Goal: Transaction & Acquisition: Obtain resource

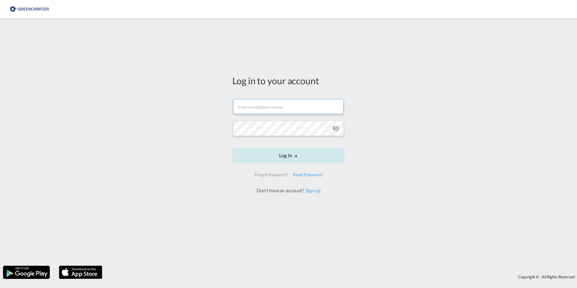
type input "[EMAIL_ADDRESS][DOMAIN_NAME]"
click at [290, 155] on button "Log In" at bounding box center [288, 155] width 112 height 15
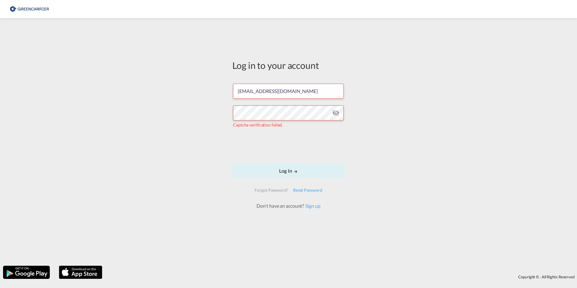
click at [185, 155] on div "Log in to your account [EMAIL_ADDRESS][DOMAIN_NAME] Captcha verification failed…" at bounding box center [288, 141] width 577 height 241
click at [285, 171] on button "Log In" at bounding box center [288, 170] width 112 height 15
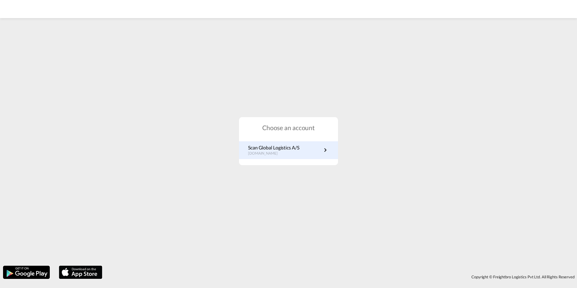
click at [280, 149] on p "Scan Global Logistics A/S" at bounding box center [273, 147] width 51 height 7
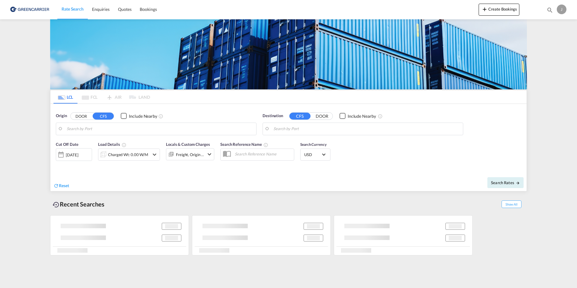
type input "Skjern, DKSKJ"
type input "Keelung (Chilung), TWKEL"
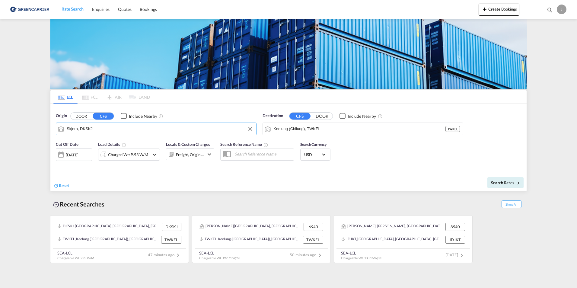
click at [99, 131] on input "Skjern, DKSKJ" at bounding box center [160, 128] width 186 height 9
type input "f"
type input "F"
click at [75, 144] on div "Aarhus Denmark DKAAR" at bounding box center [113, 145] width 115 height 18
type input "Aarhus, DKAAR"
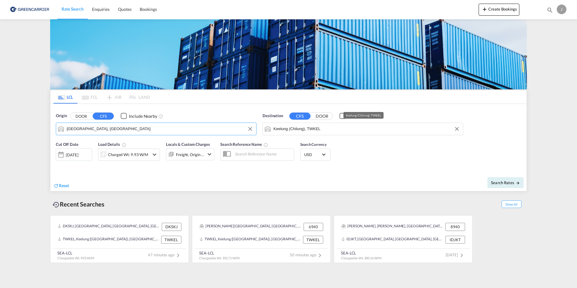
click at [326, 131] on input "Keelung (Chilung), TWKEL" at bounding box center [366, 128] width 186 height 9
click at [302, 145] on div "Keelung (Chilung) Taiwan, Province of China TWKEL" at bounding box center [320, 145] width 115 height 18
type input "Keelung (Chilung), TWKEL"
click at [140, 156] on div "Charged Wt: 9.93 W/M" at bounding box center [128, 154] width 40 height 8
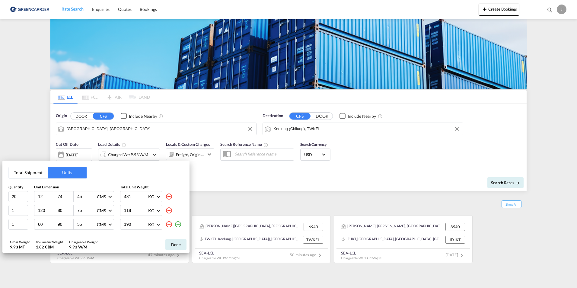
click at [178, 222] on md-icon "icon-plus-circle-outline" at bounding box center [177, 223] width 7 height 7
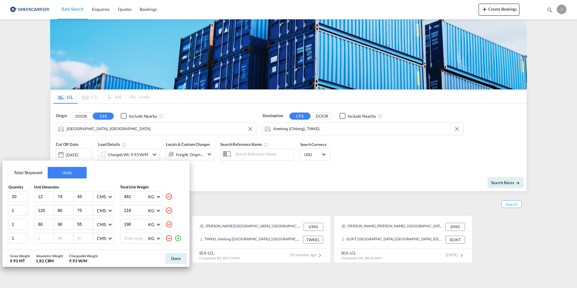
click at [168, 238] on md-icon "icon-minus-circle-outline" at bounding box center [168, 237] width 7 height 7
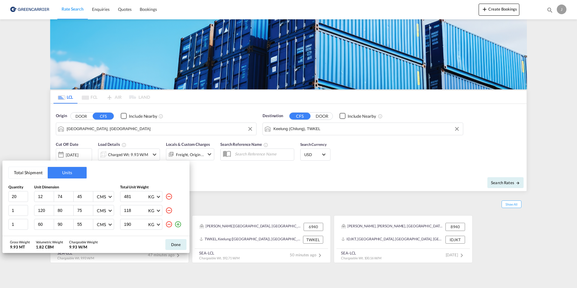
click at [167, 226] on md-icon "icon-minus-circle-outline" at bounding box center [168, 223] width 7 height 7
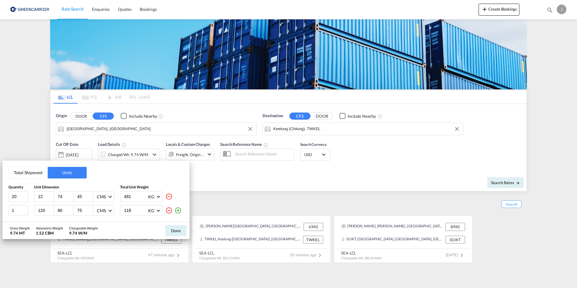
click at [167, 210] on md-icon "icon-minus-circle-outline" at bounding box center [168, 210] width 7 height 7
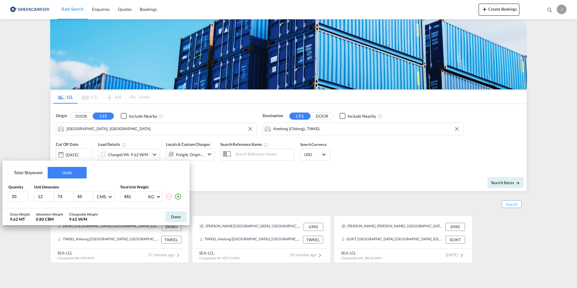
click at [167, 196] on md-icon "icon-minus-circle-outline" at bounding box center [168, 196] width 7 height 7
click at [22, 195] on input "20" at bounding box center [18, 196] width 20 height 11
type input "2"
type input "1"
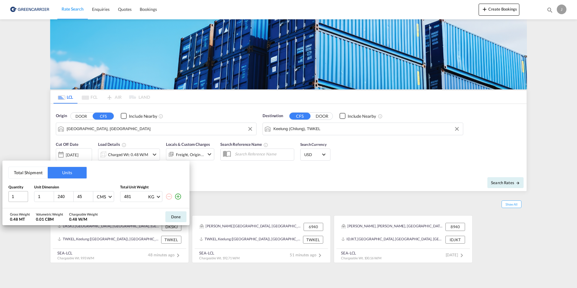
type input "240"
type input "100"
click at [43, 194] on input "1" at bounding box center [45, 196] width 16 height 5
type input "240"
type input "100"
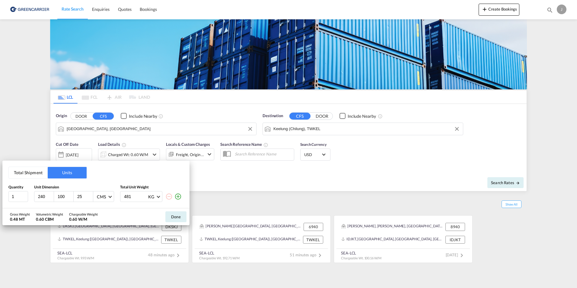
type input "25"
click at [135, 193] on input "481" at bounding box center [135, 196] width 24 height 10
type input "4"
type input "100"
click at [171, 215] on button "Done" at bounding box center [175, 216] width 21 height 11
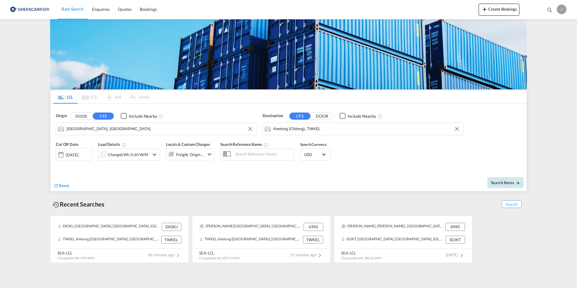
click at [498, 181] on span "Search Rates" at bounding box center [505, 182] width 29 height 5
type input "DKAAR to TWKEL / 3 Sep 2025"
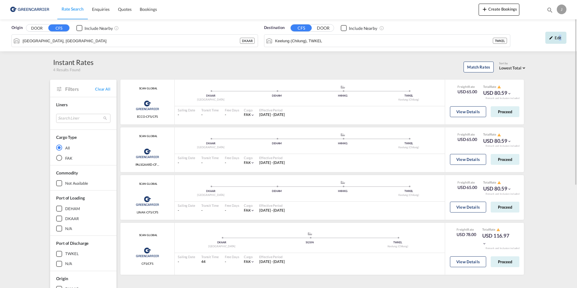
drag, startPoint x: 558, startPoint y: 36, endPoint x: 561, endPoint y: 39, distance: 3.7
click at [561, 39] on div "Edit" at bounding box center [555, 38] width 21 height 12
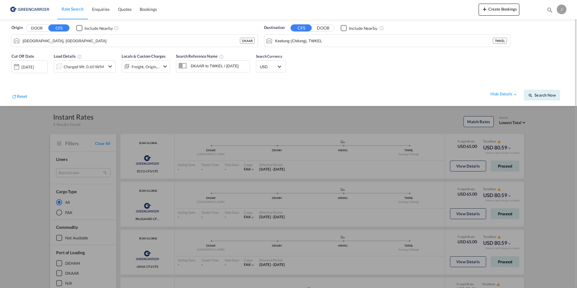
click at [279, 63] on md-select-value "USD" at bounding box center [271, 66] width 24 height 8
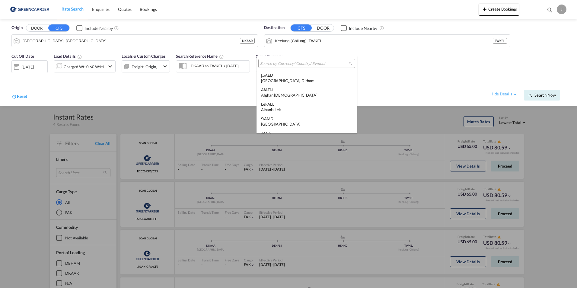
scroll to position [2082, 0]
click at [280, 64] on input "search" at bounding box center [304, 63] width 88 height 5
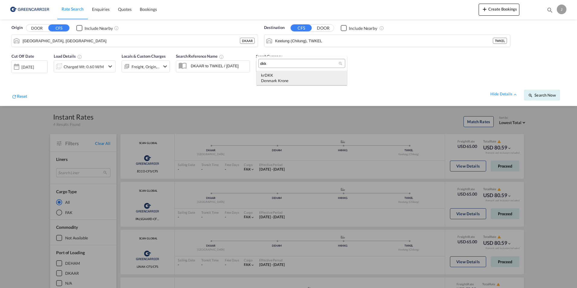
type input "dkk"
click at [275, 77] on div "kr DKK Denmark Krone" at bounding box center [301, 77] width 81 height 11
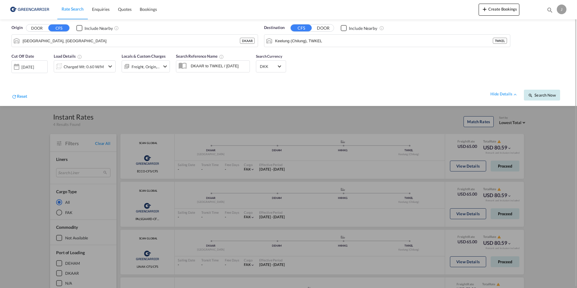
click at [548, 95] on span "Search Now" at bounding box center [541, 95] width 27 height 5
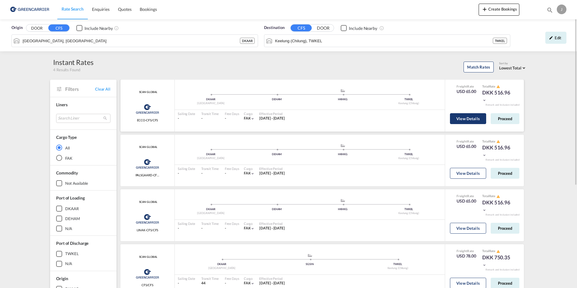
click at [477, 117] on button "View Details" at bounding box center [468, 118] width 36 height 11
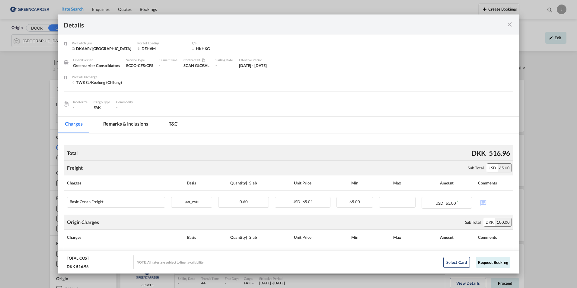
click at [508, 22] on md-icon "icon-close fg-AAA8AD m-0 cursor" at bounding box center [509, 24] width 7 height 7
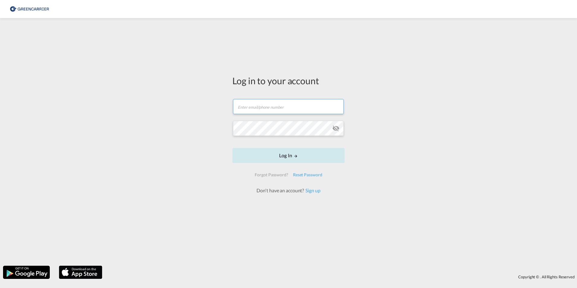
type input "[EMAIL_ADDRESS][DOMAIN_NAME]"
click at [291, 155] on button "Log In" at bounding box center [288, 155] width 112 height 15
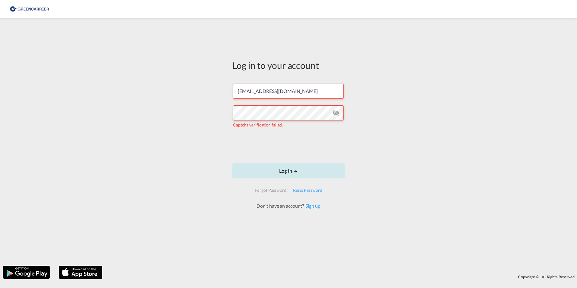
click at [289, 170] on button "Log In" at bounding box center [288, 170] width 112 height 15
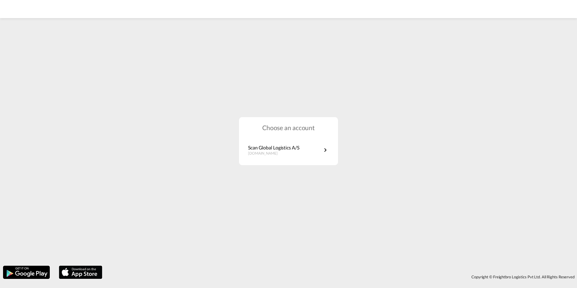
click at [295, 198] on div "Choose an account Scan Global Logistics A/S dk.portal.greencarrier.com" at bounding box center [288, 141] width 577 height 243
click at [274, 149] on p "Scan Global Logistics A/S" at bounding box center [273, 147] width 51 height 7
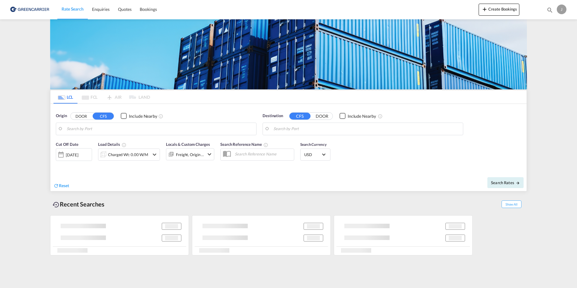
type input "Aarhus, DKAAR"
type input "Keelung (Chilung), TWKEL"
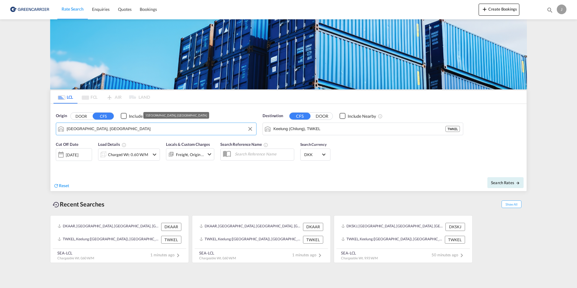
click at [107, 130] on input "Aarhus, DKAAR" at bounding box center [160, 128] width 186 height 9
type input "d"
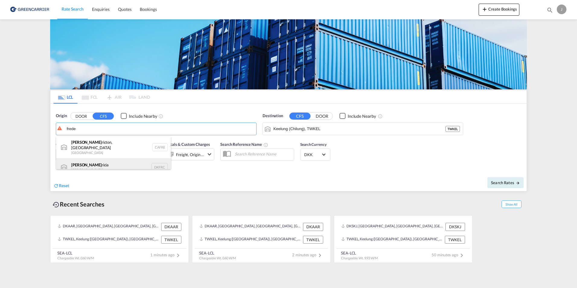
click at [83, 162] on div "Frede ricia Denmark DKFRC" at bounding box center [113, 167] width 115 height 18
type input "Fredericia, DKFRC"
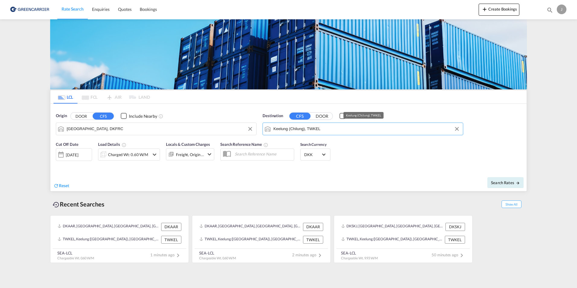
click at [320, 128] on input "Keelung (Chilung), TWKEL" at bounding box center [366, 128] width 186 height 9
drag, startPoint x: 253, startPoint y: 182, endPoint x: 172, endPoint y: 184, distance: 80.9
click at [249, 180] on div "Reset" at bounding box center [171, 181] width 236 height 17
click at [155, 154] on md-icon "icon-chevron-down" at bounding box center [154, 154] width 7 height 7
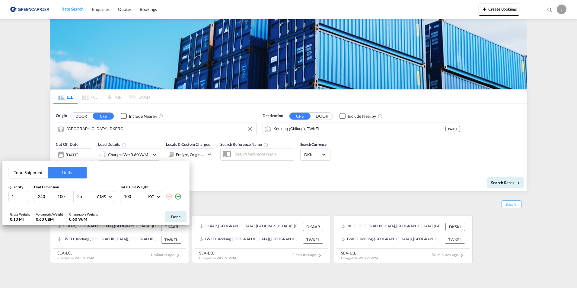
click at [175, 215] on button "Done" at bounding box center [175, 216] width 21 height 11
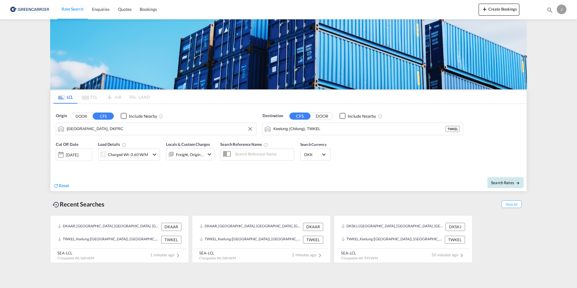
click at [501, 185] on button "Search Rates" at bounding box center [505, 182] width 36 height 11
type input "DKFRC to TWKEL / 3 Sep 2025"
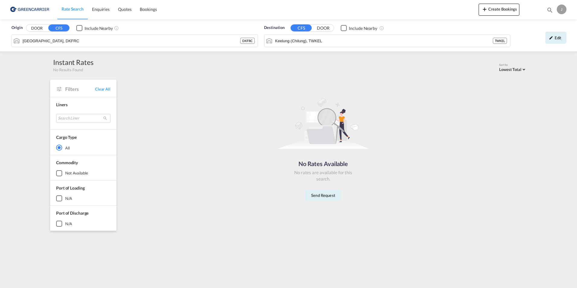
click at [299, 212] on div "rates loading Rates loading No rates are available for the selected Filter. No …" at bounding box center [322, 154] width 407 height 160
click at [25, 128] on div "Origin DOOR CFS Include Nearby Fredericia, DKFRC DKFRC Destination CFS DOOR Inc…" at bounding box center [288, 126] width 577 height 214
click at [240, 6] on div "Rate Search Enquiries Quotes Bookings Create Bookings Bookings Quotes Enquiries…" at bounding box center [288, 9] width 559 height 19
